Goal: Task Accomplishment & Management: Complete application form

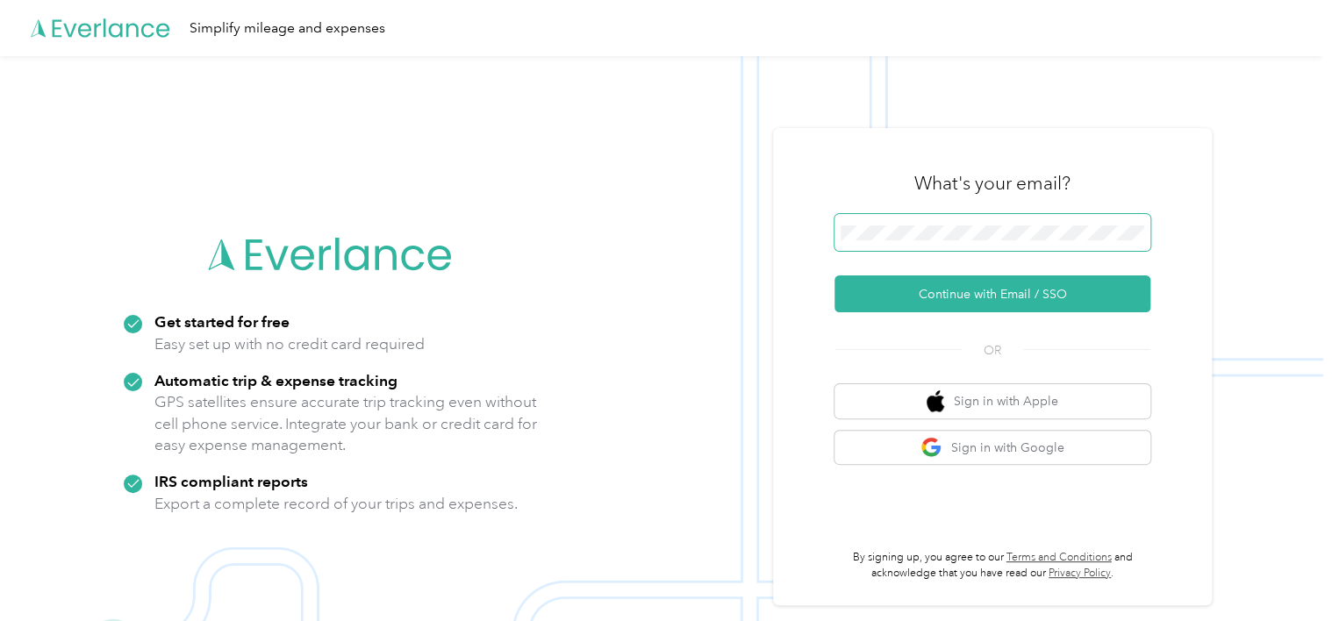
click at [884, 223] on span at bounding box center [993, 232] width 316 height 37
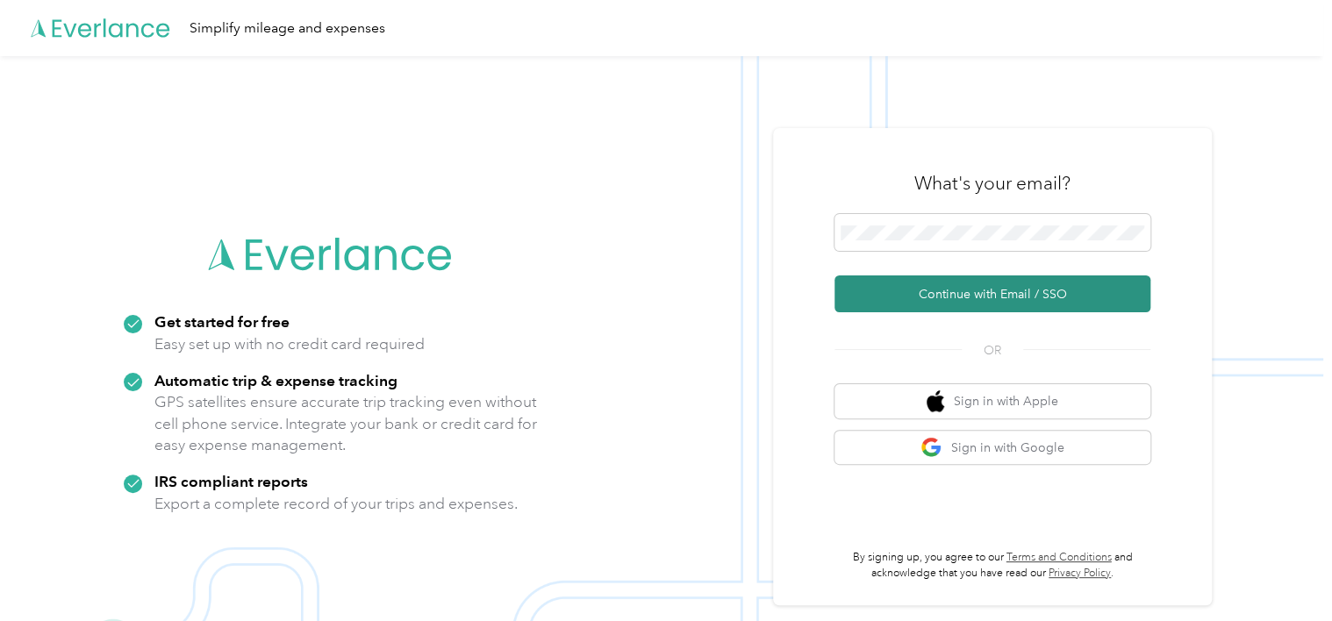
click at [970, 295] on button "Continue with Email / SSO" at bounding box center [993, 294] width 316 height 37
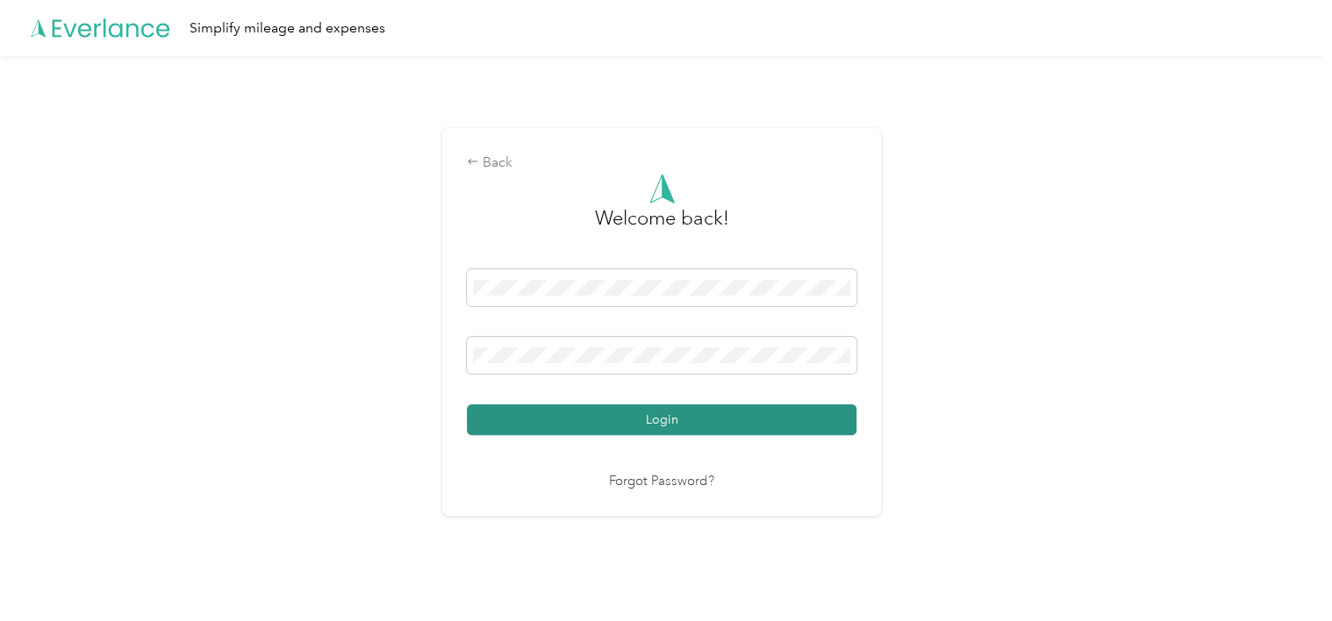
click at [670, 413] on button "Login" at bounding box center [662, 420] width 390 height 31
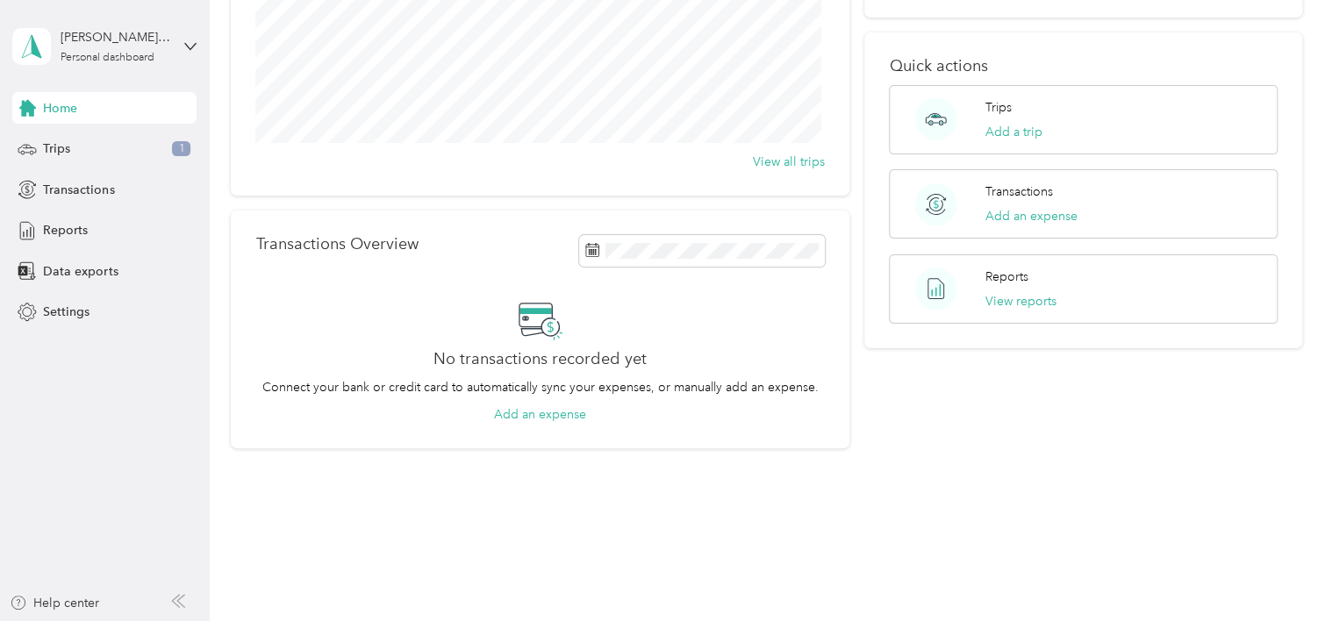
scroll to position [253, 0]
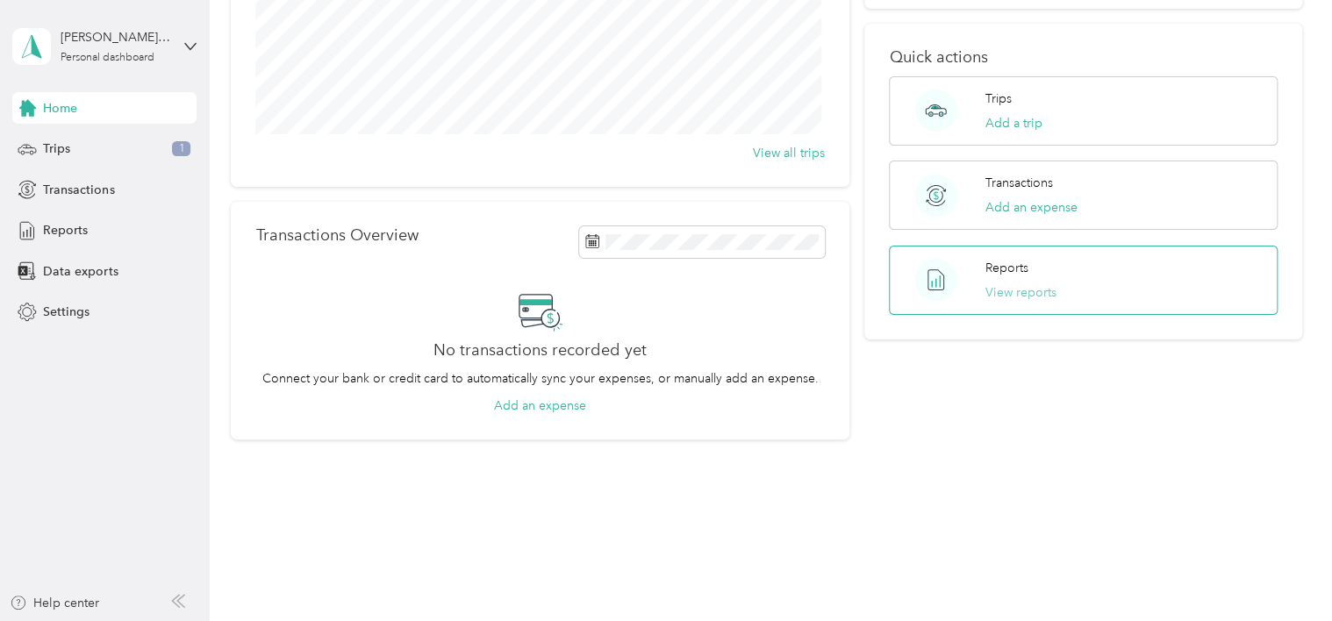
click at [1011, 289] on button "View reports" at bounding box center [1020, 292] width 71 height 18
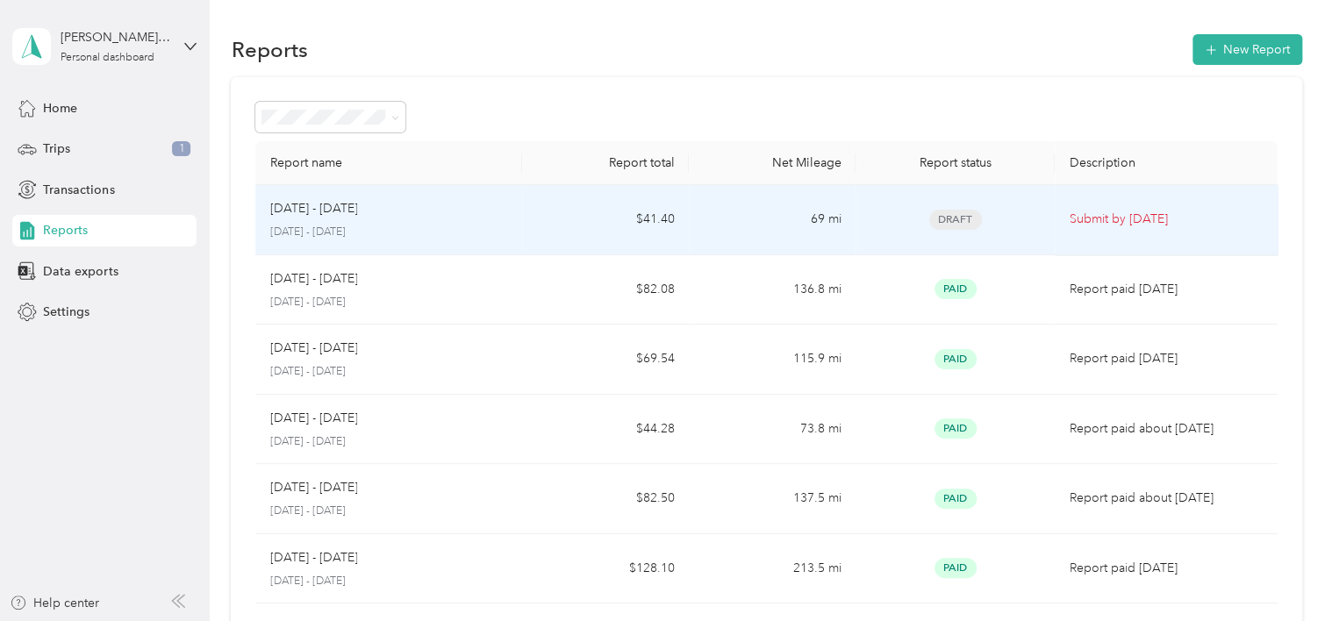
click at [326, 211] on p "[DATE] - [DATE]" at bounding box center [313, 208] width 88 height 19
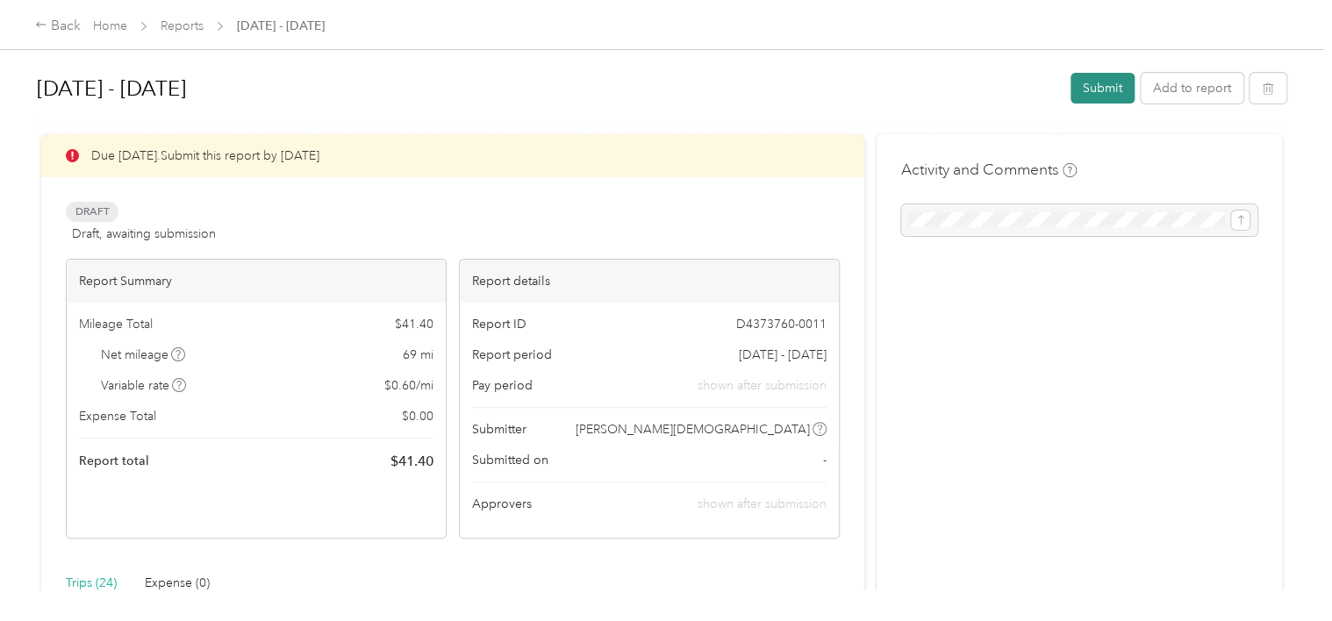
click at [1093, 90] on button "Submit" at bounding box center [1103, 88] width 64 height 31
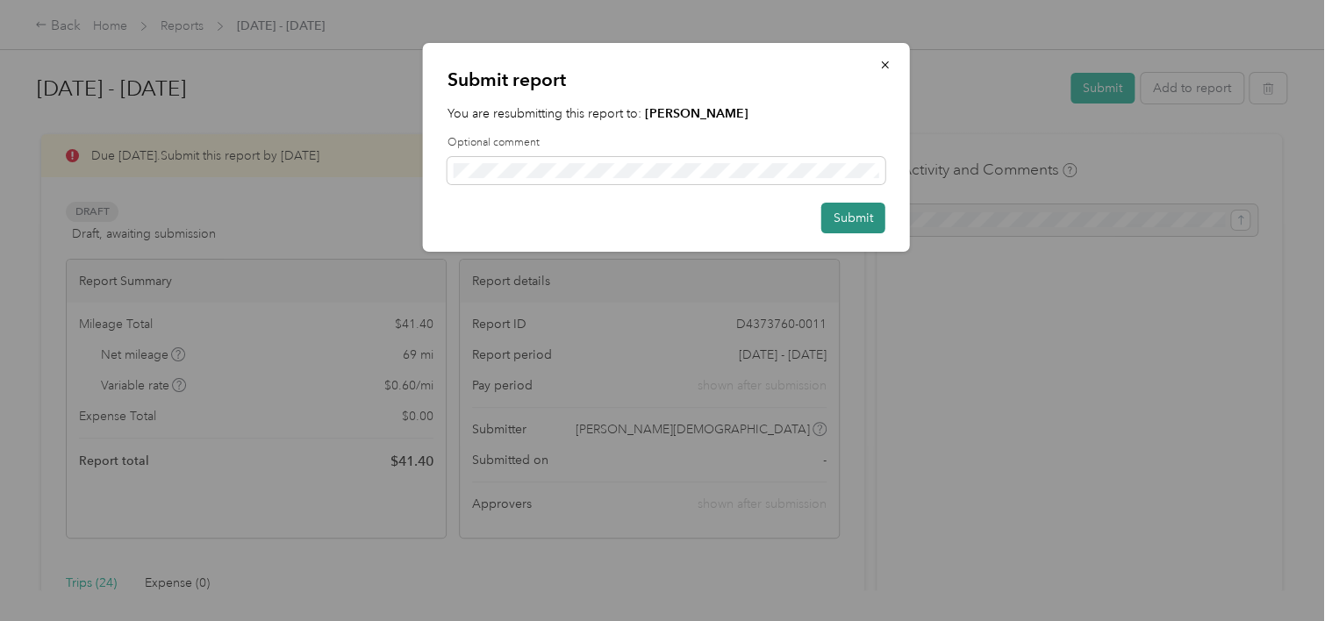
click at [849, 218] on button "Submit" at bounding box center [853, 218] width 64 height 31
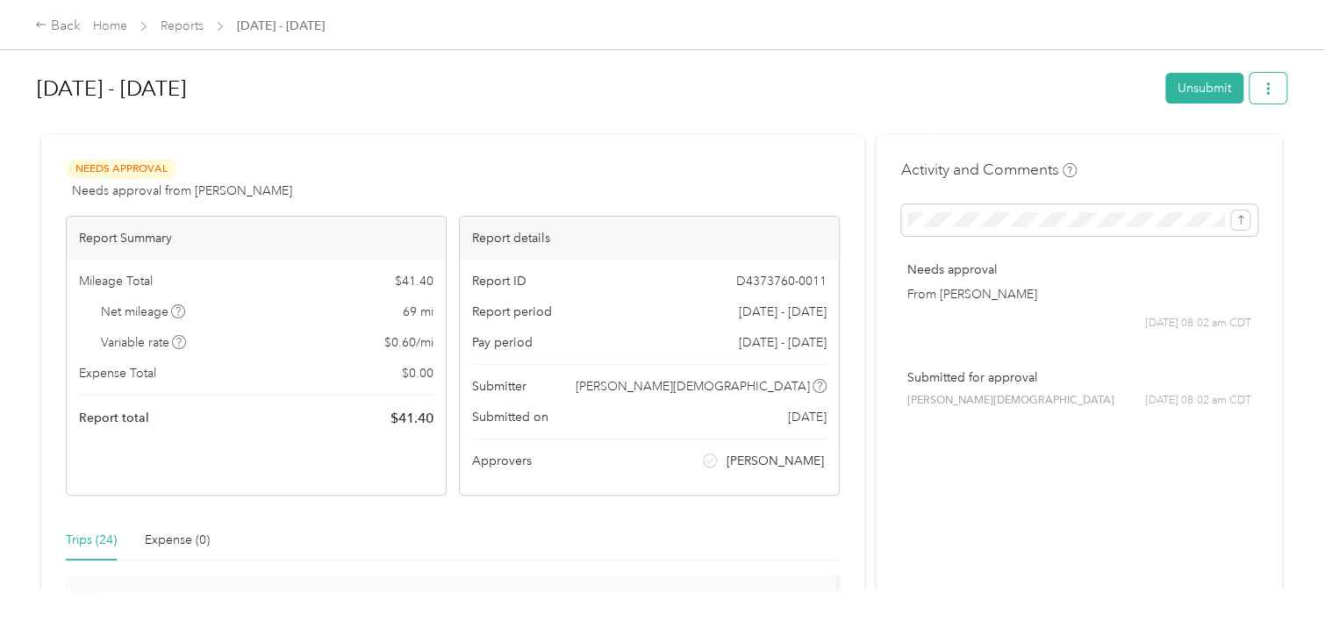
click at [1262, 84] on icon "button" at bounding box center [1268, 88] width 12 height 12
click at [1216, 151] on span "Download" at bounding box center [1214, 152] width 58 height 18
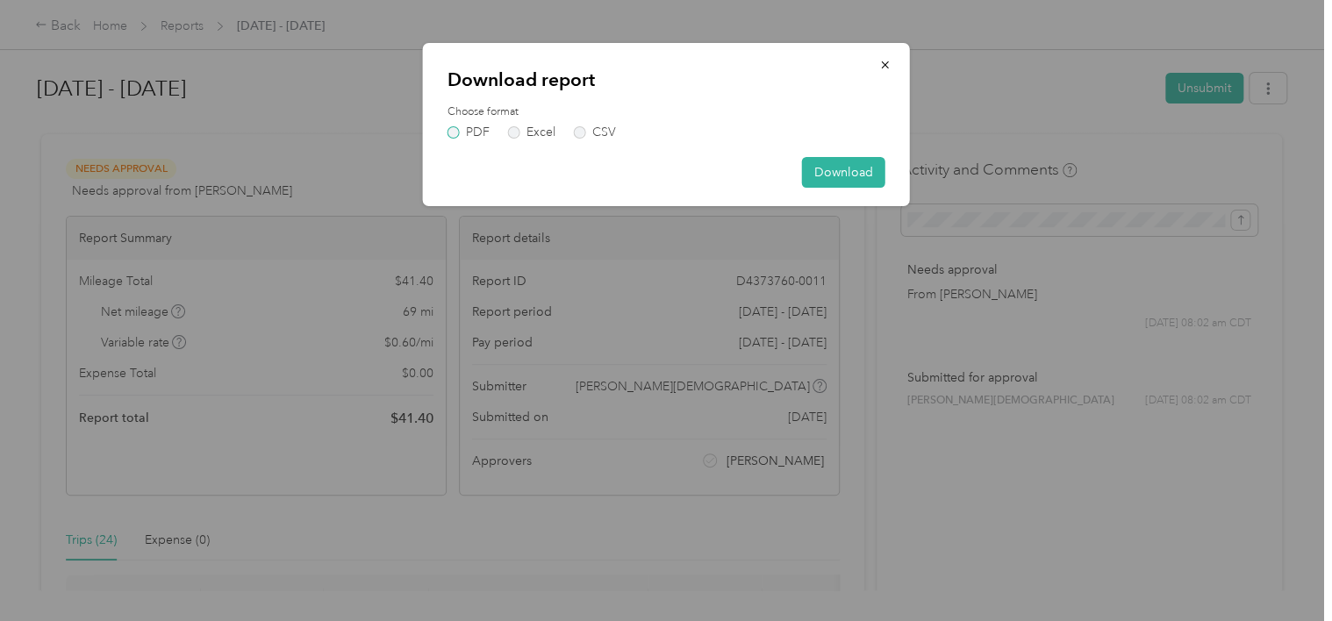
click at [453, 130] on label "PDF" at bounding box center [469, 132] width 42 height 12
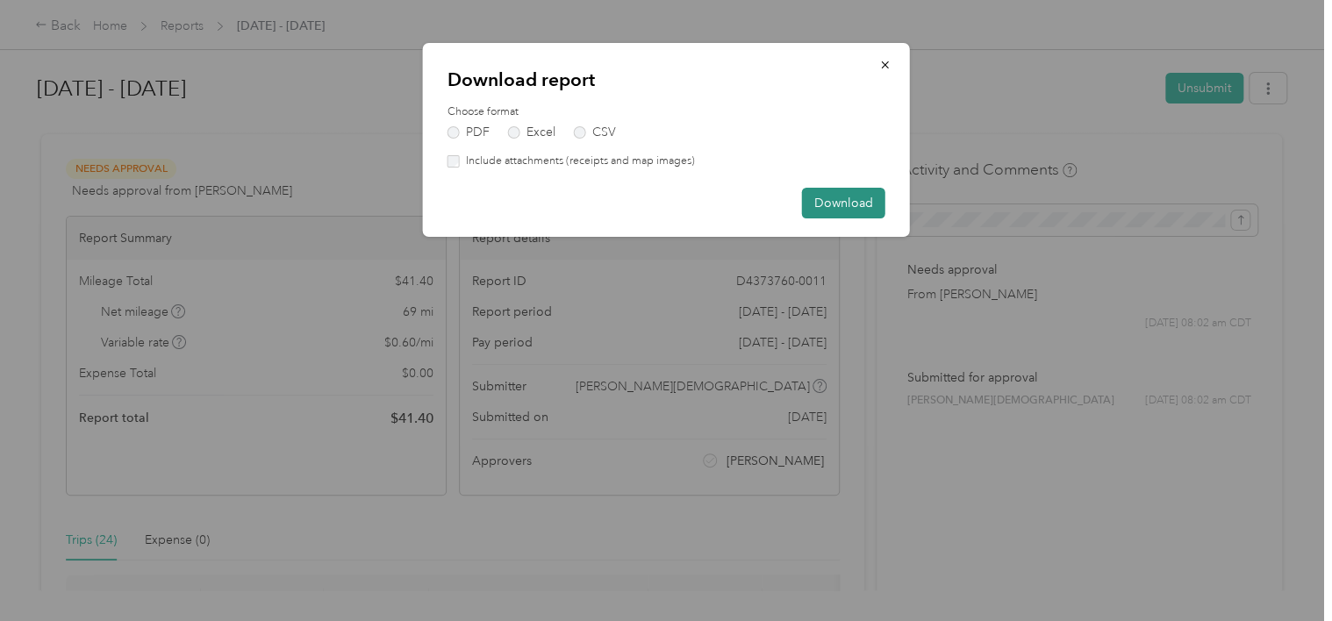
click at [835, 203] on button "Download" at bounding box center [843, 203] width 83 height 31
